Goal: Task Accomplishment & Management: Manage account settings

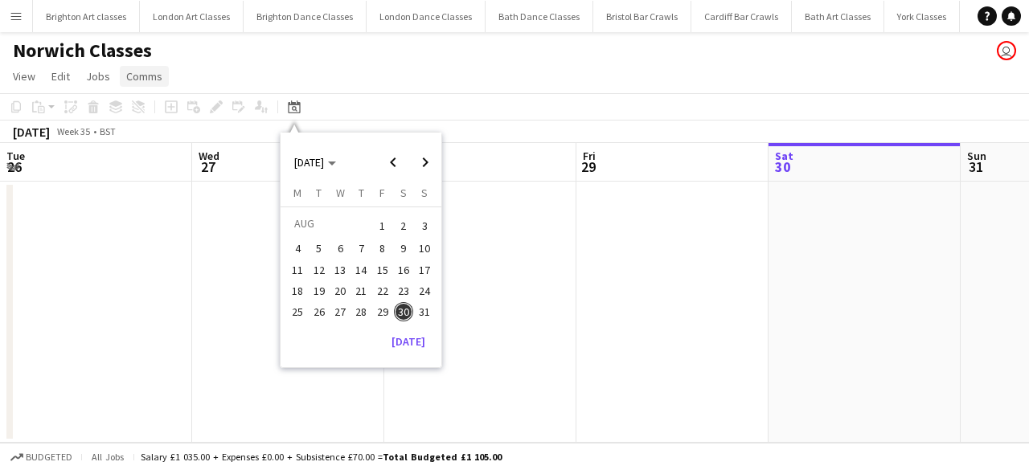
scroll to position [0, 553]
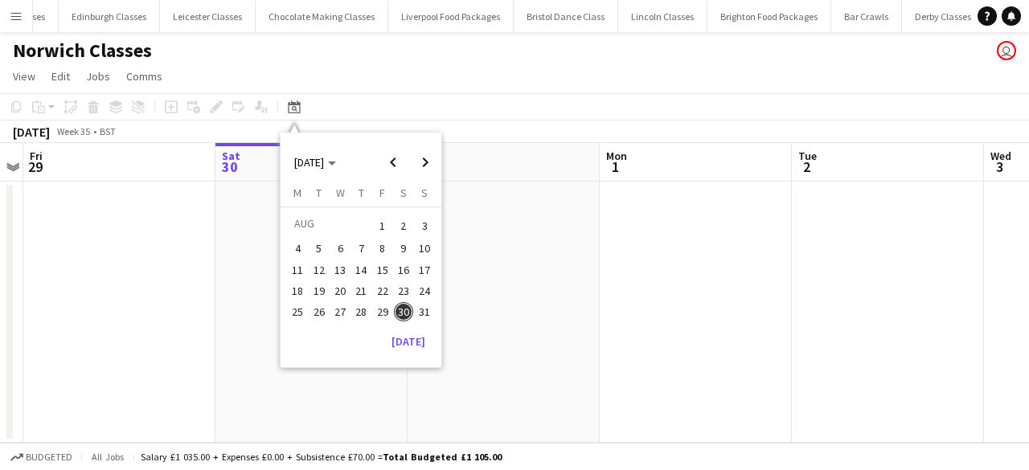
click at [18, 10] on app-icon "Menu" at bounding box center [16, 16] width 13 height 13
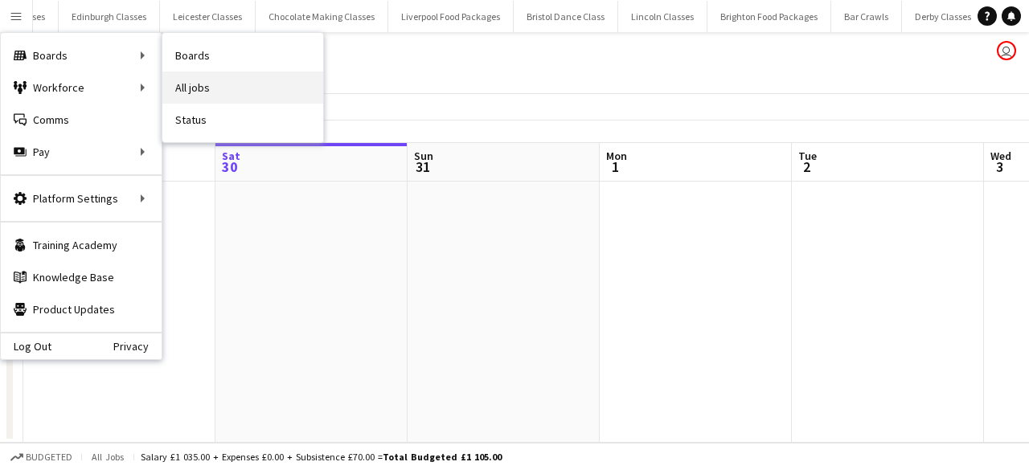
click at [195, 88] on link "All jobs" at bounding box center [242, 88] width 161 height 32
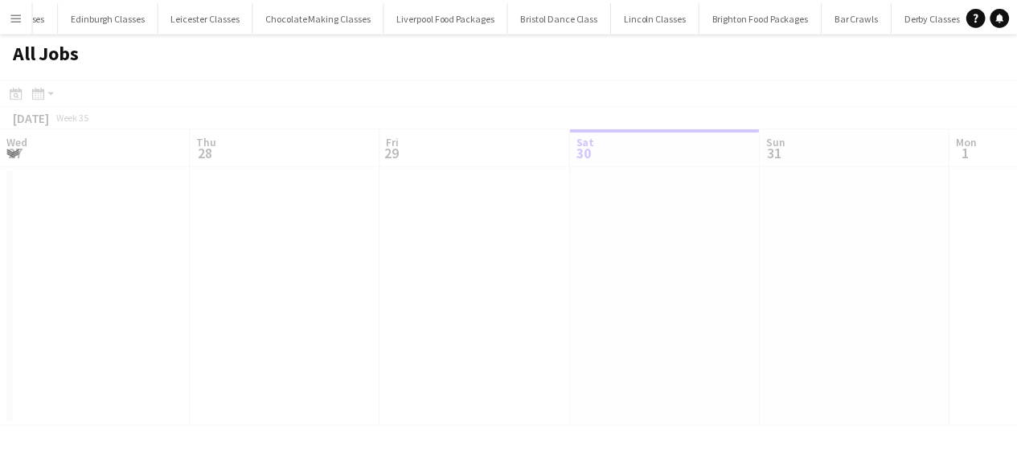
scroll to position [0, 384]
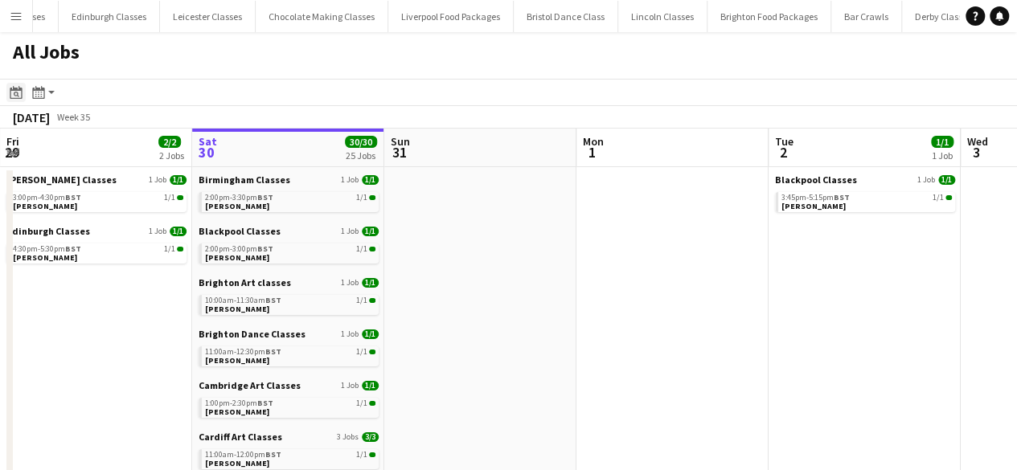
drag, startPoint x: 19, startPoint y: 98, endPoint x: 97, endPoint y: 154, distance: 95.7
click at [19, 99] on div "Date picker" at bounding box center [15, 92] width 19 height 19
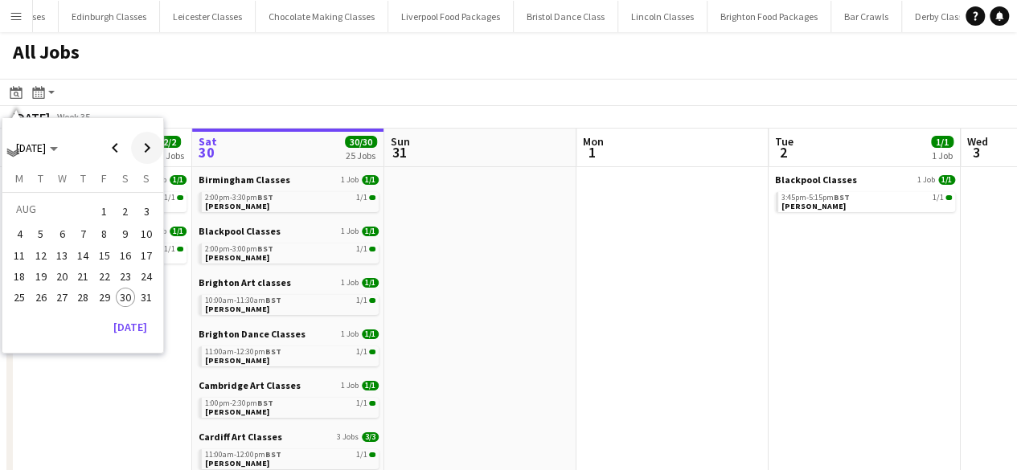
click at [133, 152] on span "Next month" at bounding box center [147, 148] width 32 height 32
click at [133, 224] on button "6" at bounding box center [125, 229] width 21 height 21
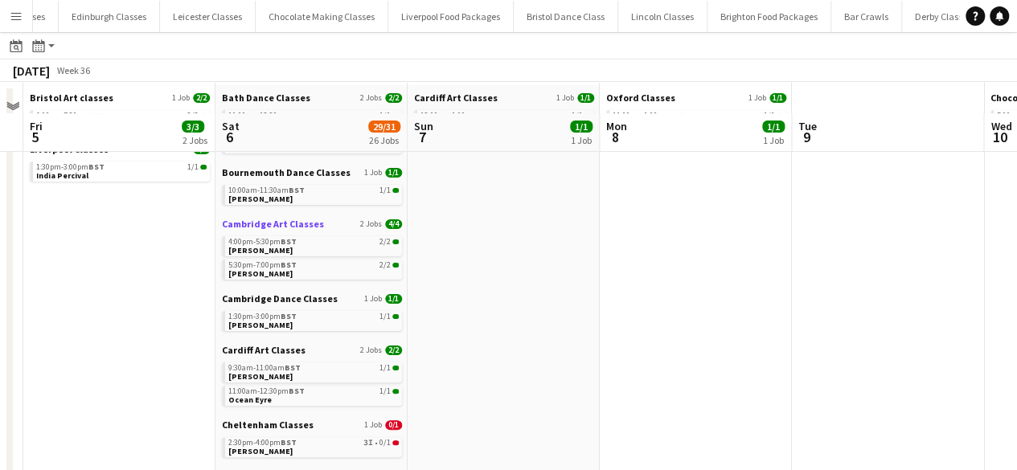
scroll to position [161, 0]
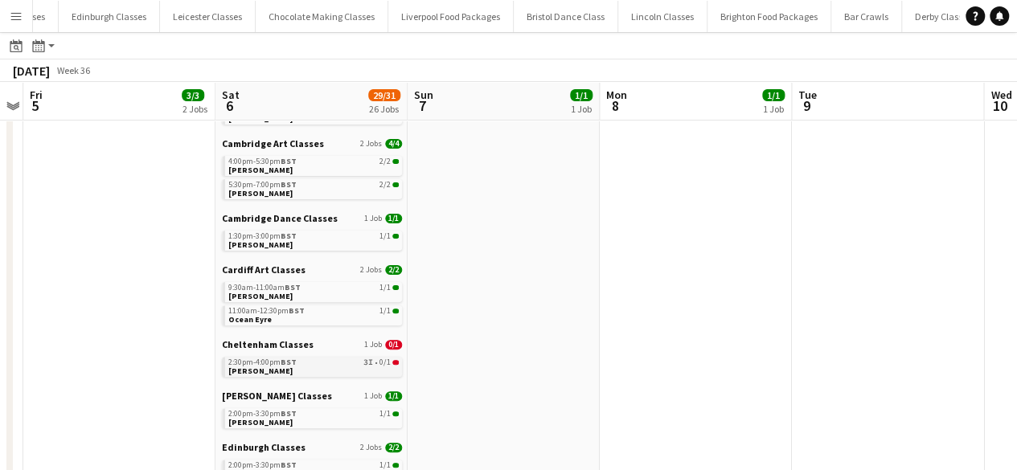
click at [259, 366] on span "[PERSON_NAME]" at bounding box center [260, 371] width 64 height 10
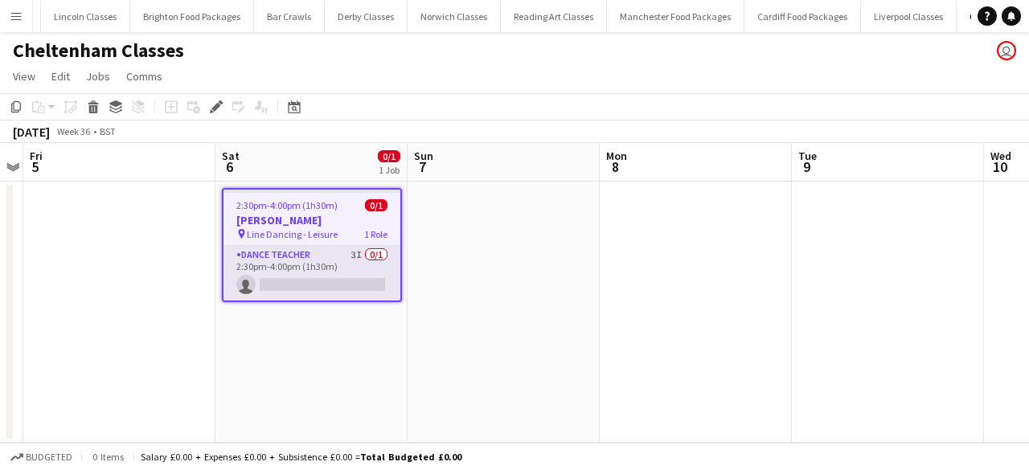
click at [325, 263] on app-card-role "Dance Teacher 3I 0/1 2:30pm-4:00pm (1h30m) single-neutral-actions" at bounding box center [311, 273] width 177 height 55
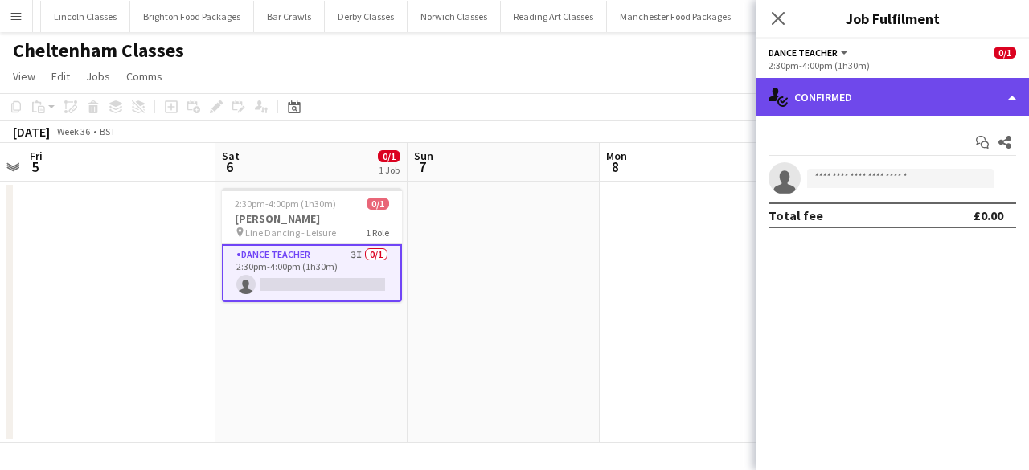
click at [834, 87] on div "single-neutral-actions-check-2 Confirmed" at bounding box center [892, 97] width 273 height 39
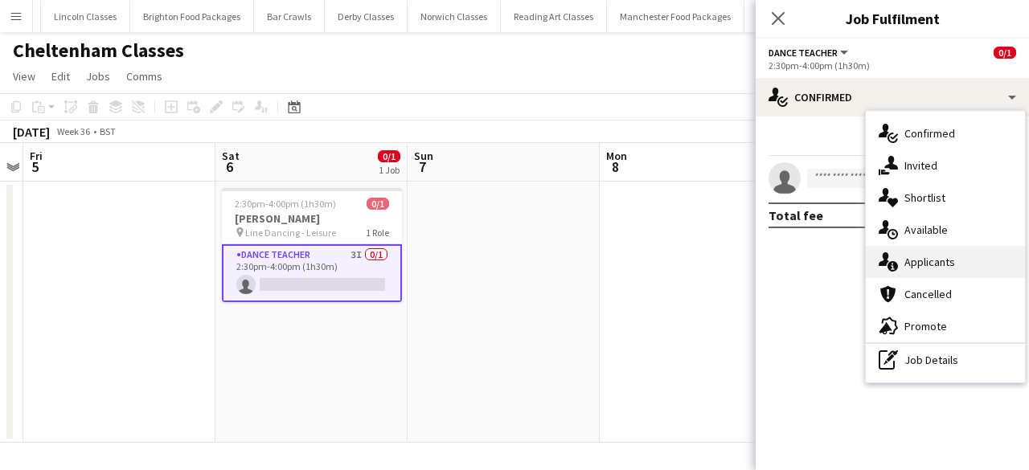
click at [933, 271] on div "single-neutral-actions-information Applicants" at bounding box center [945, 262] width 159 height 32
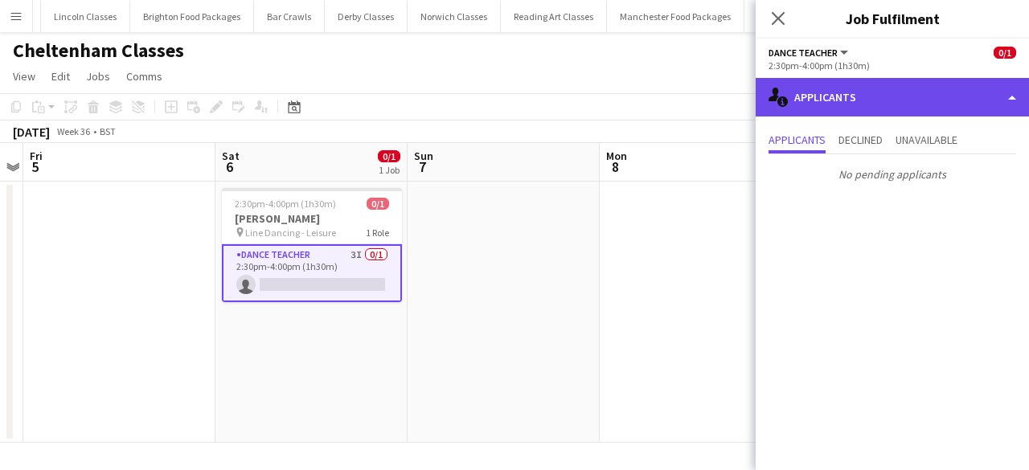
click at [830, 96] on div "single-neutral-actions-information Applicants" at bounding box center [892, 97] width 273 height 39
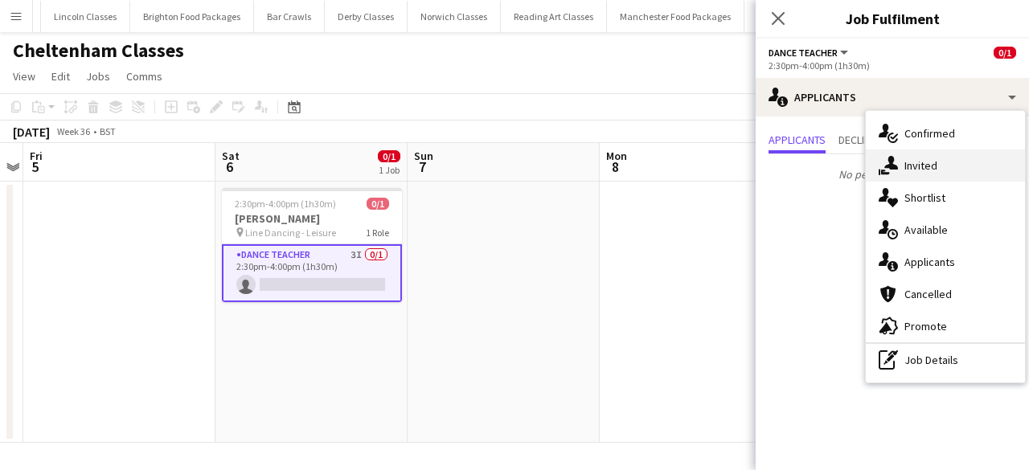
click at [903, 166] on div "single-neutral-actions-share-1 Invited" at bounding box center [945, 166] width 159 height 32
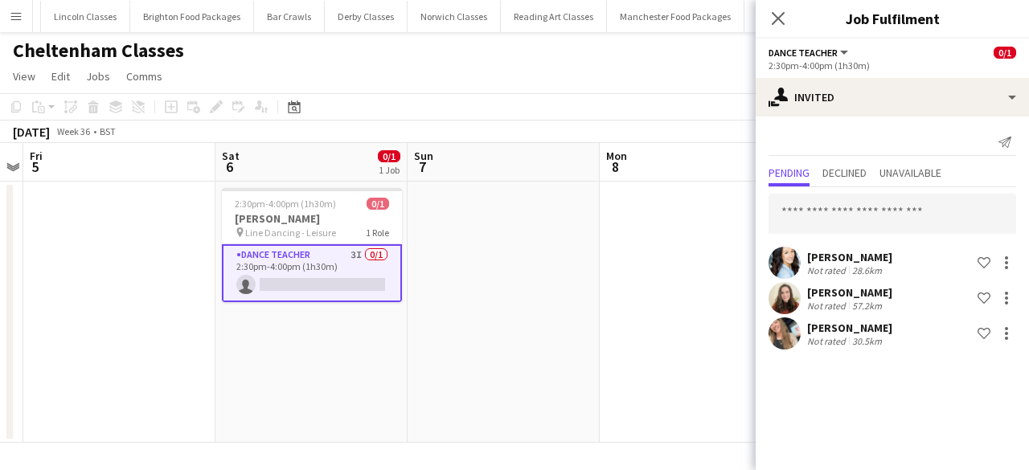
click at [584, 301] on app-date-cell at bounding box center [504, 312] width 192 height 261
